Goal: Information Seeking & Learning: Learn about a topic

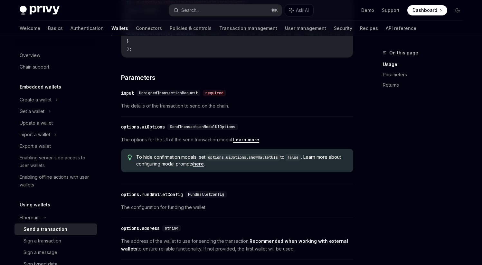
scroll to position [241, 0]
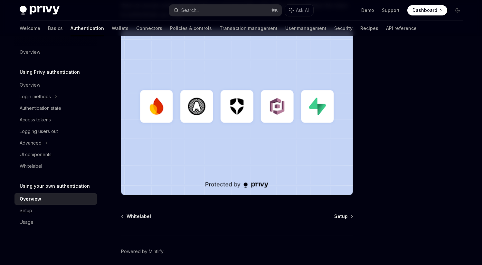
scroll to position [179, 0]
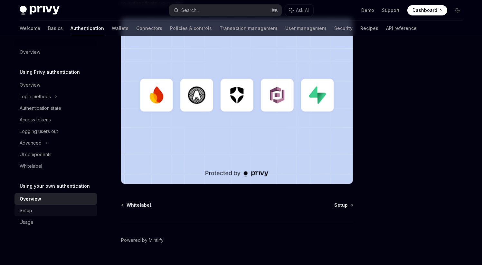
click at [35, 210] on div "Setup" at bounding box center [56, 211] width 73 height 8
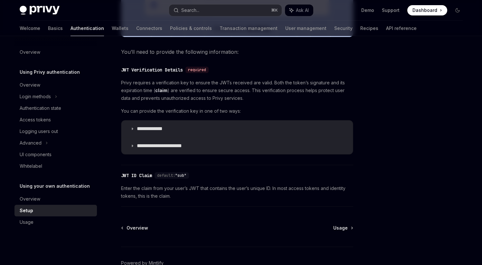
scroll to position [338, 0]
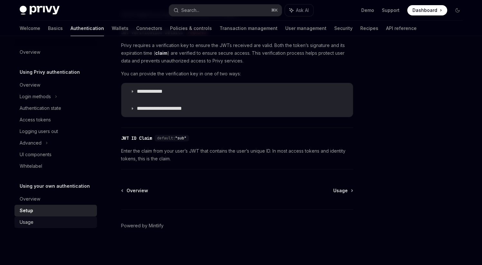
click at [42, 224] on div "Usage" at bounding box center [56, 222] width 73 height 8
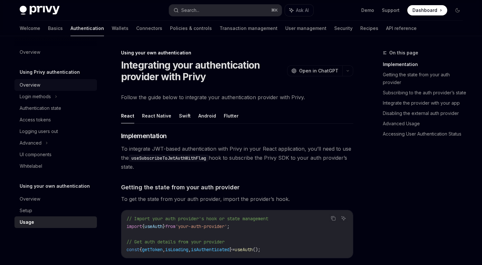
click at [38, 85] on div "Overview" at bounding box center [30, 85] width 21 height 8
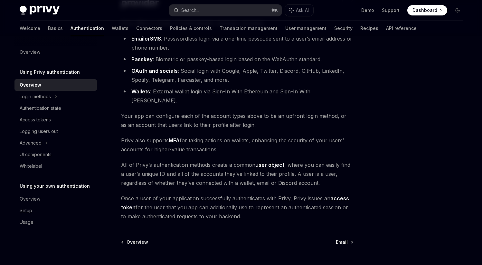
scroll to position [79, 0]
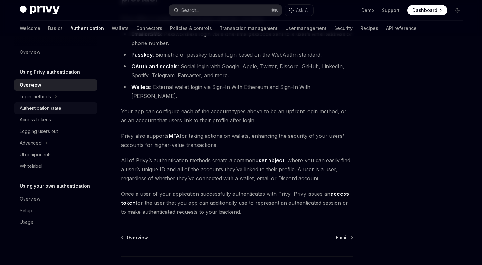
click at [52, 106] on div "Authentication state" at bounding box center [41, 108] width 42 height 8
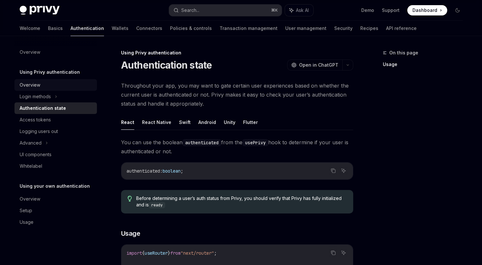
click at [42, 88] on div "Overview" at bounding box center [56, 85] width 73 height 8
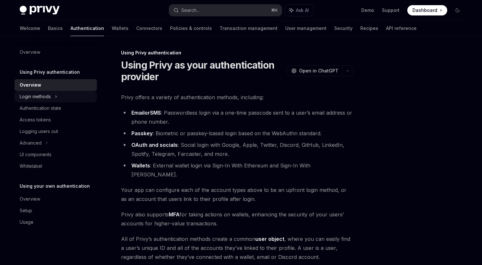
click at [48, 98] on div "Login methods" at bounding box center [35, 97] width 31 height 8
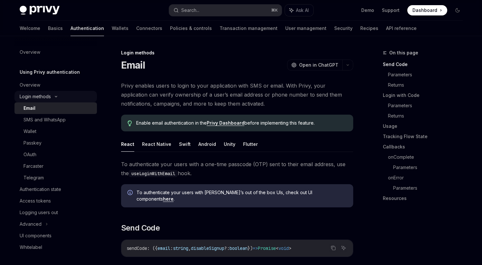
click at [52, 98] on div "Login methods" at bounding box center [56, 97] width 83 height 12
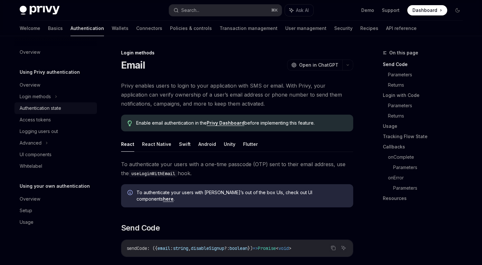
click at [48, 107] on div "Authentication state" at bounding box center [41, 108] width 42 height 8
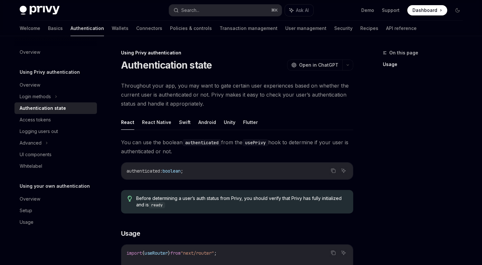
type textarea "*"
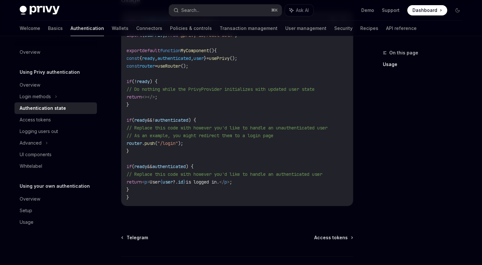
scroll to position [236, 0]
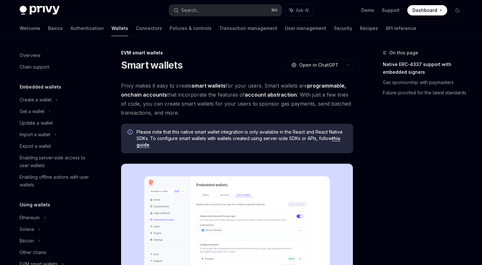
scroll to position [125, 0]
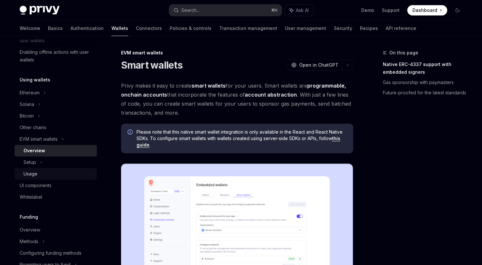
click at [33, 172] on div "Usage" at bounding box center [31, 174] width 14 height 8
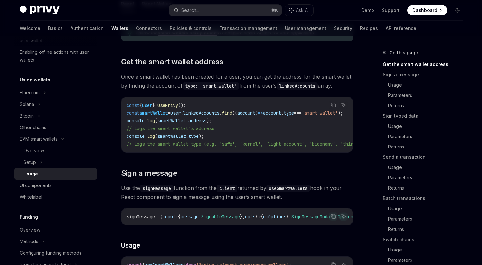
scroll to position [92, 0]
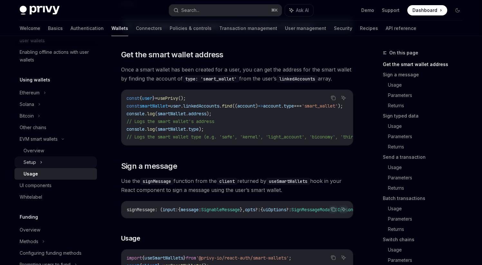
click at [34, 160] on div "Setup" at bounding box center [30, 163] width 13 height 8
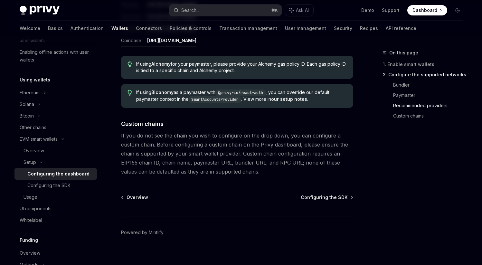
scroll to position [876, 0]
click at [34, 150] on div "Overview" at bounding box center [34, 151] width 21 height 8
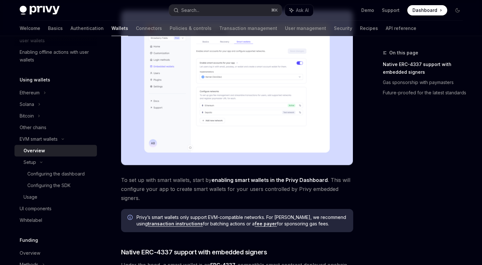
scroll to position [154, 0]
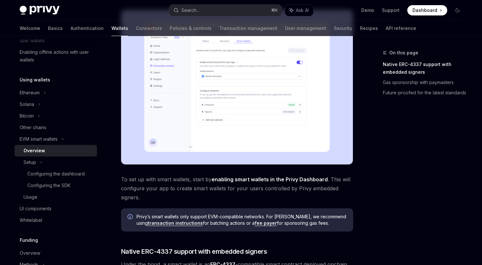
click at [239, 180] on link "enabling smart wallets in the Privy Dashboard" at bounding box center [270, 179] width 116 height 7
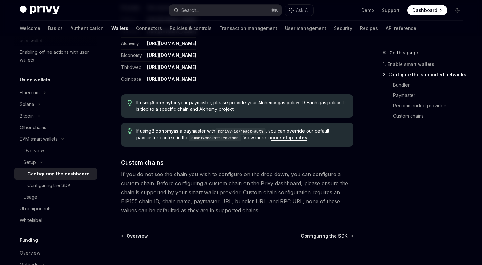
scroll to position [882, 0]
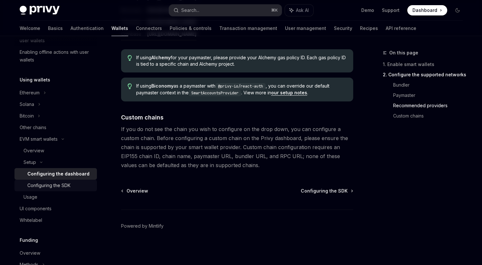
click at [32, 187] on div "Configuring the SDK" at bounding box center [48, 186] width 43 height 8
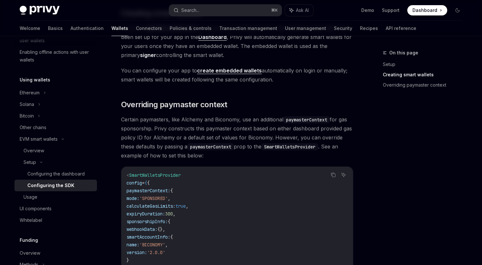
scroll to position [412, 0]
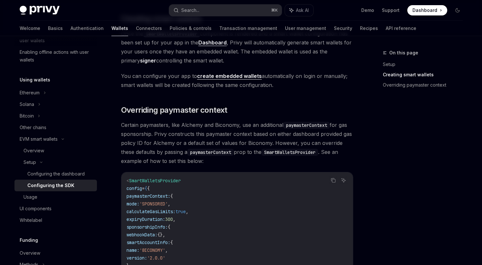
click at [216, 76] on link "create embedded wallets" at bounding box center [229, 76] width 65 height 7
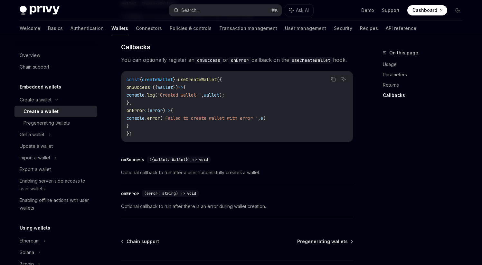
scroll to position [505, 0]
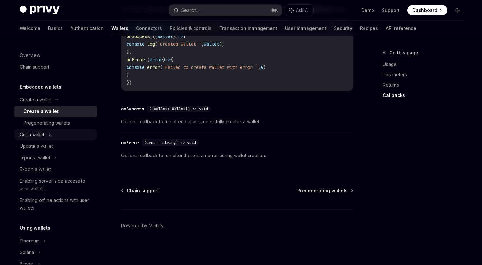
click at [53, 133] on div "Get a wallet" at bounding box center [56, 135] width 83 height 12
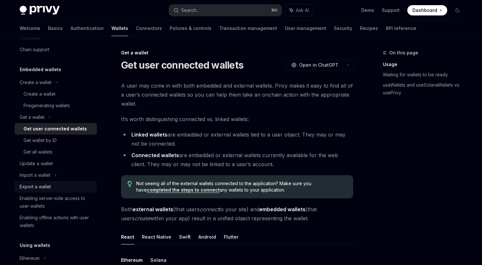
scroll to position [18, 0]
click at [51, 203] on div "Enabling server-side access to user wallets" at bounding box center [56, 201] width 73 height 15
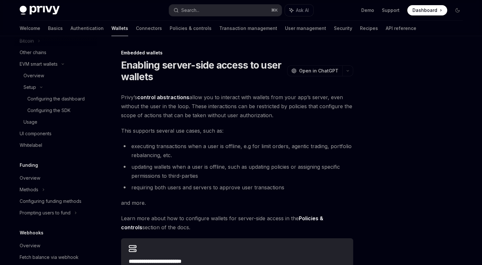
scroll to position [260, 0]
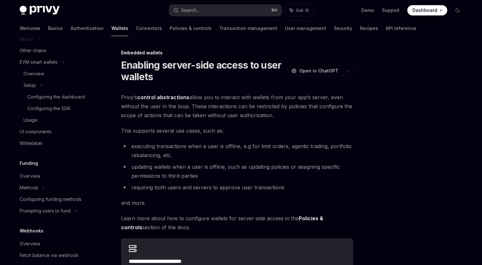
type textarea "*"
